Goal: Task Accomplishment & Management: Use online tool/utility

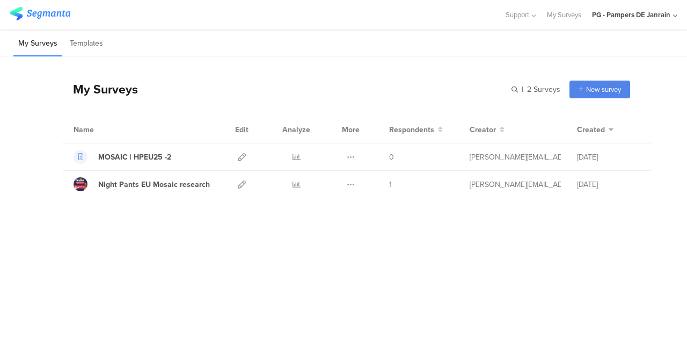
click at [82, 217] on div "My Surveys | 2 Surveys New survey Start from scratch Choose from templates Name…" at bounding box center [343, 171] width 687 height 228
click at [120, 222] on div "My Surveys | 2 Surveys New survey Start from scratch Choose from templates Name…" at bounding box center [343, 171] width 687 height 228
click at [353, 181] on icon at bounding box center [351, 184] width 8 height 8
click at [201, 190] on link "Night Pants EU Mosaic research" at bounding box center [142, 184] width 136 height 14
click at [242, 186] on icon at bounding box center [242, 184] width 8 height 8
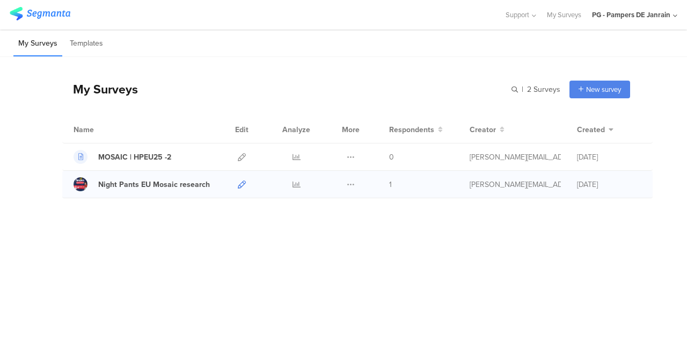
click at [239, 184] on icon at bounding box center [242, 184] width 8 height 8
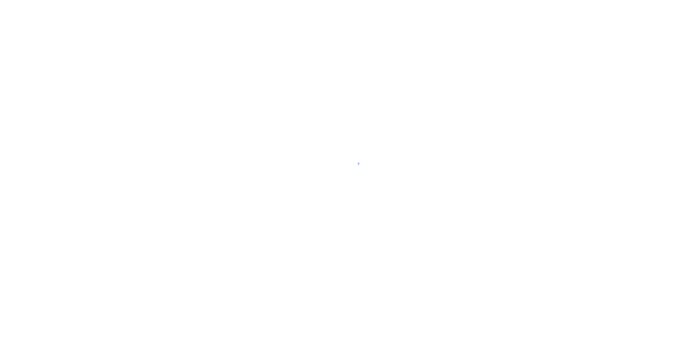
click at [221, 215] on div at bounding box center [343, 169] width 687 height 339
click at [1, 42] on div "Organizing your data..." at bounding box center [343, 169] width 687 height 339
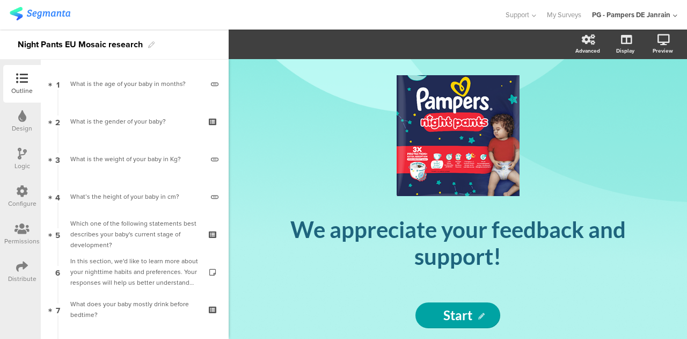
click at [19, 192] on icon at bounding box center [22, 191] width 12 height 12
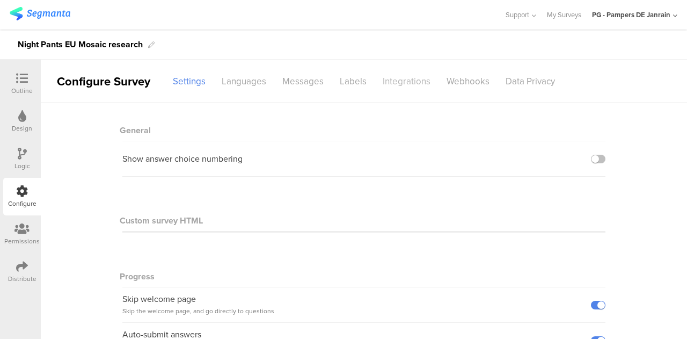
click at [391, 76] on div "Integrations" at bounding box center [407, 81] width 64 height 19
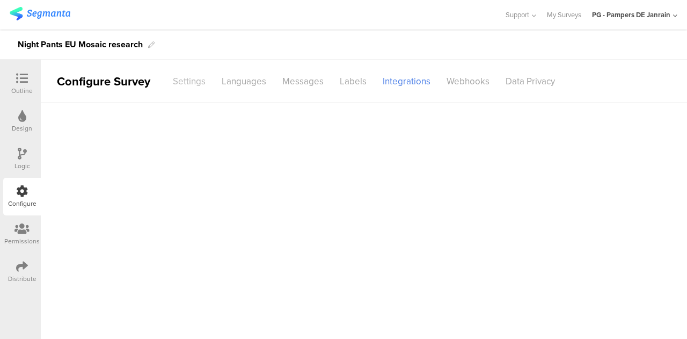
click at [197, 83] on div "Settings" at bounding box center [189, 81] width 49 height 19
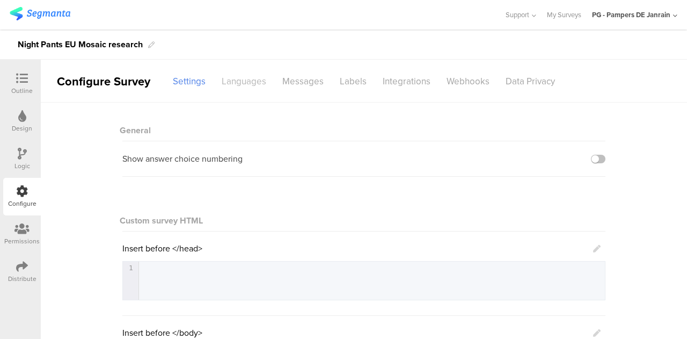
click at [251, 74] on div "Languages" at bounding box center [244, 81] width 61 height 19
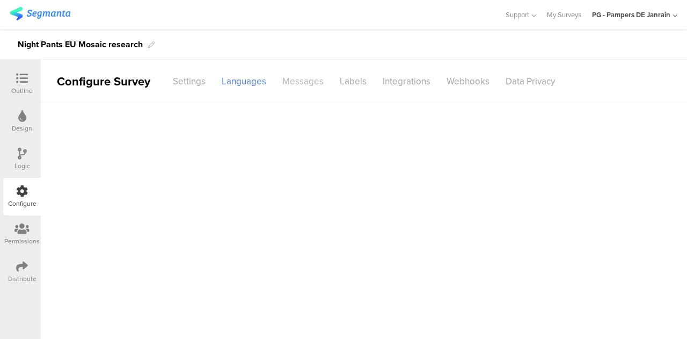
click at [315, 87] on sg-disable-overlay "Messages" at bounding box center [302, 81] width 57 height 19
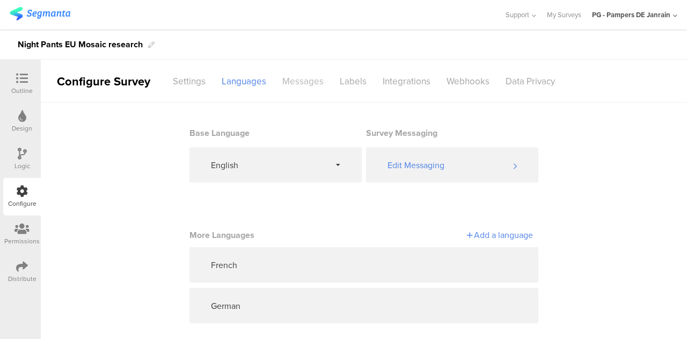
click at [316, 76] on div "Messages" at bounding box center [302, 81] width 57 height 19
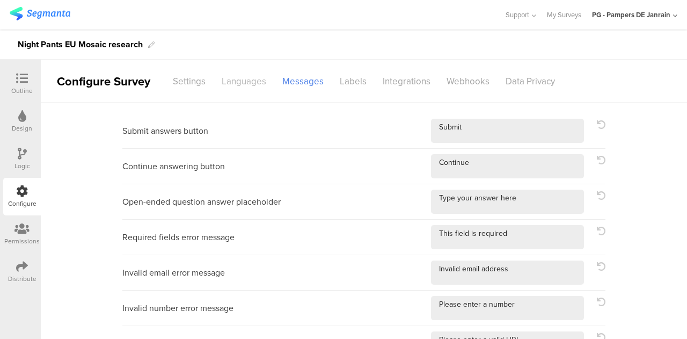
click at [236, 72] on div "Languages" at bounding box center [244, 81] width 61 height 19
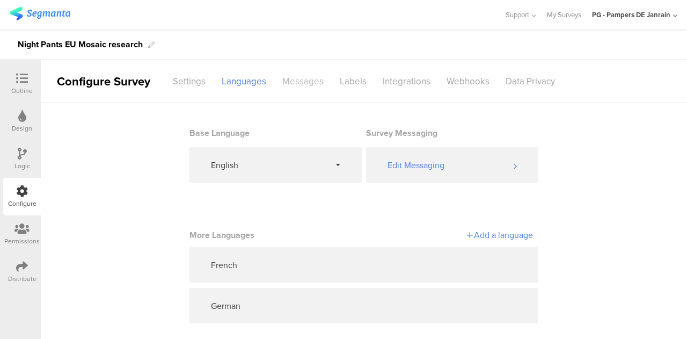
click at [311, 72] on div "Messages" at bounding box center [302, 81] width 57 height 19
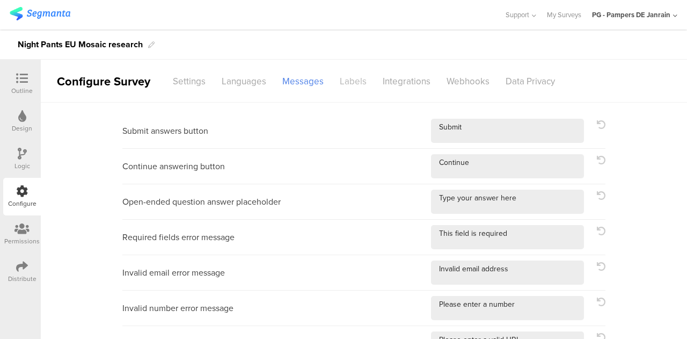
click at [349, 77] on div "Labels" at bounding box center [353, 81] width 43 height 19
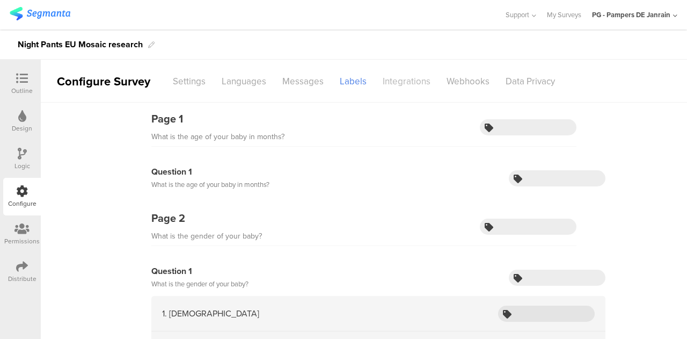
click at [407, 74] on div "Integrations" at bounding box center [407, 81] width 64 height 19
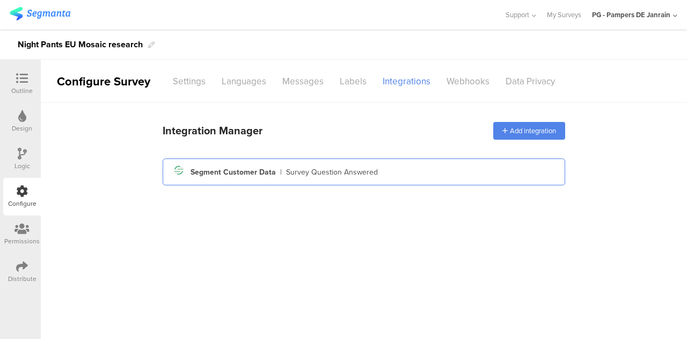
click at [322, 168] on div "Survey Question Answered" at bounding box center [332, 171] width 92 height 11
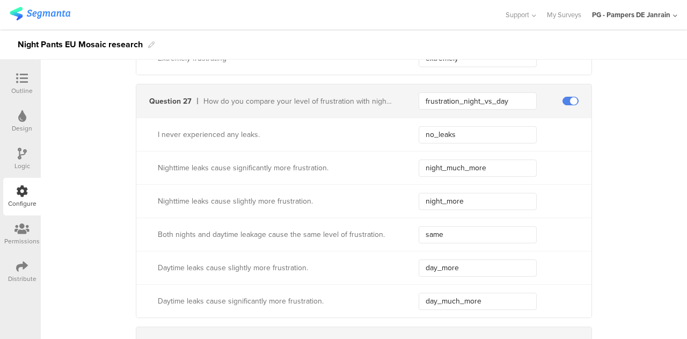
scroll to position [4650, 0]
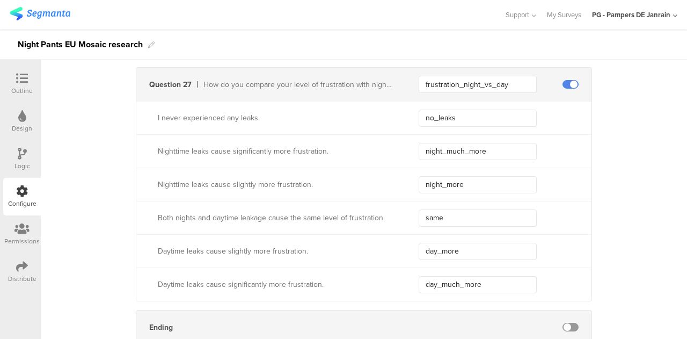
click at [21, 265] on icon at bounding box center [22, 266] width 12 height 12
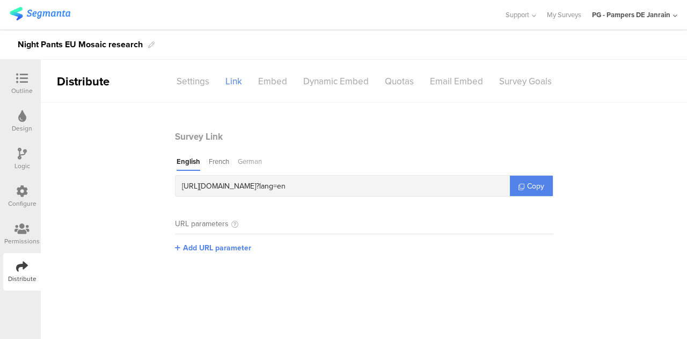
click at [250, 165] on div "German" at bounding box center [250, 163] width 24 height 14
click at [525, 185] on link "Copy" at bounding box center [531, 186] width 43 height 20
click at [439, 185] on div "https://pgsurveys.segmanta.com/0gdfba ? lang=de" at bounding box center [343, 186] width 334 height 20
click at [540, 186] on span "Copy" at bounding box center [535, 185] width 17 height 11
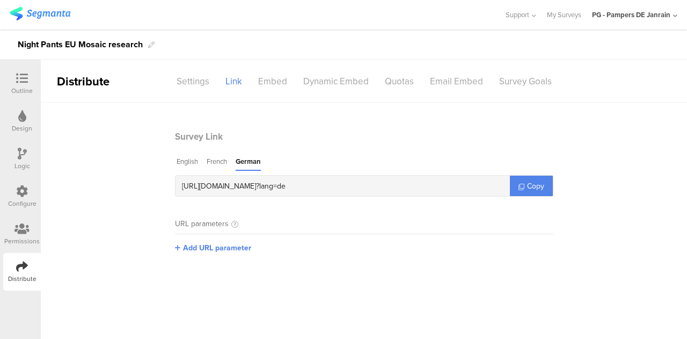
click at [110, 213] on section "Survey Link English French German https://pgsurveys.segmanta.com/0gdfba ? lang=…" at bounding box center [364, 200] width 646 height 140
